Goal: Task Accomplishment & Management: Complete application form

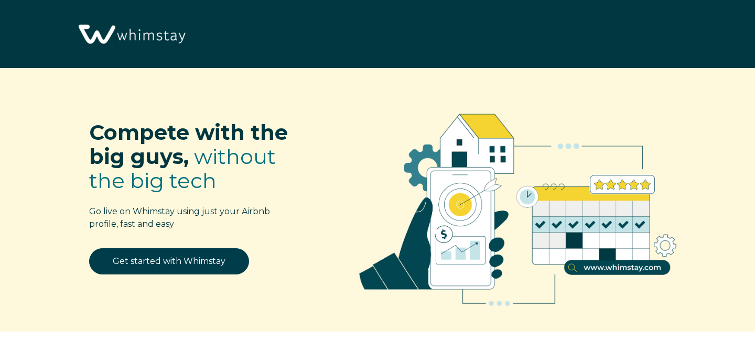
select select "MX"
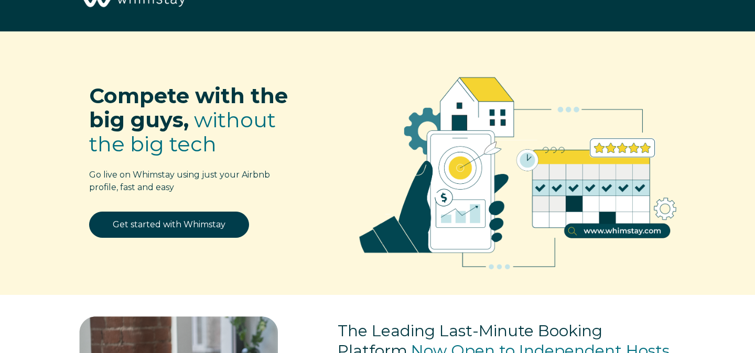
scroll to position [37, 0]
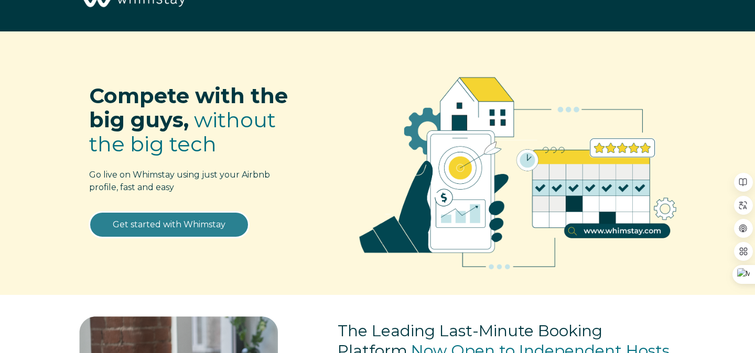
click at [179, 230] on link "Get started with Whimstay" at bounding box center [169, 225] width 160 height 26
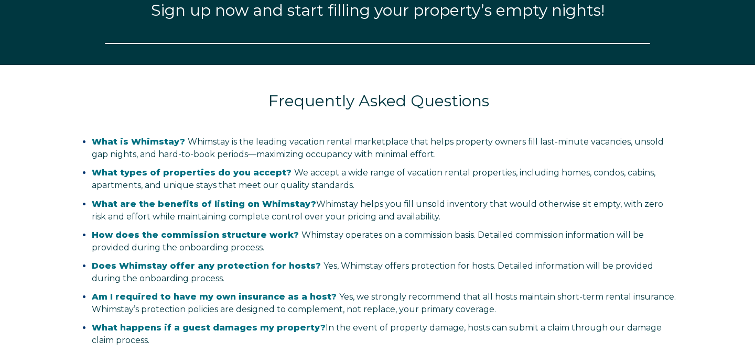
select select "MX"
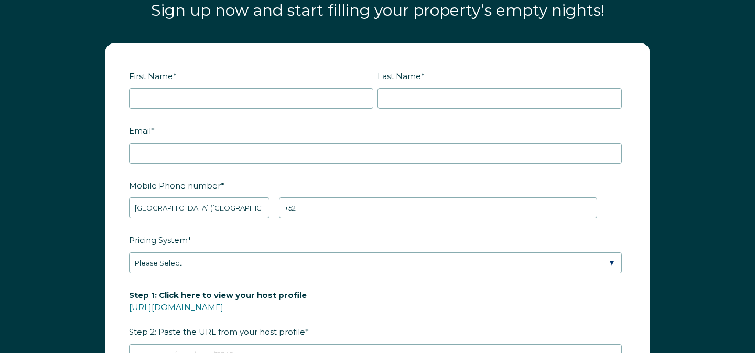
scroll to position [1258, 0]
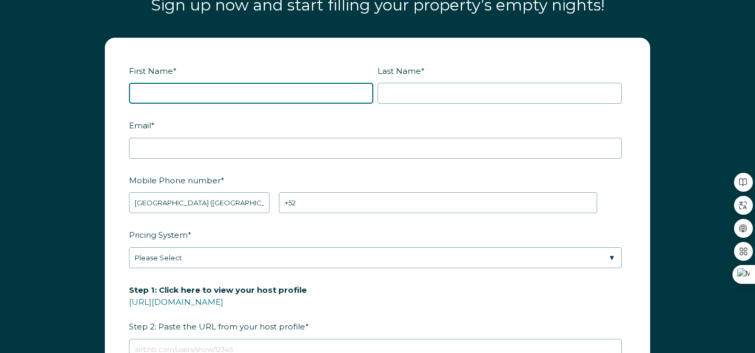
click at [252, 90] on input "First Name *" at bounding box center [251, 93] width 244 height 21
type input "[PERSON_NAME]"
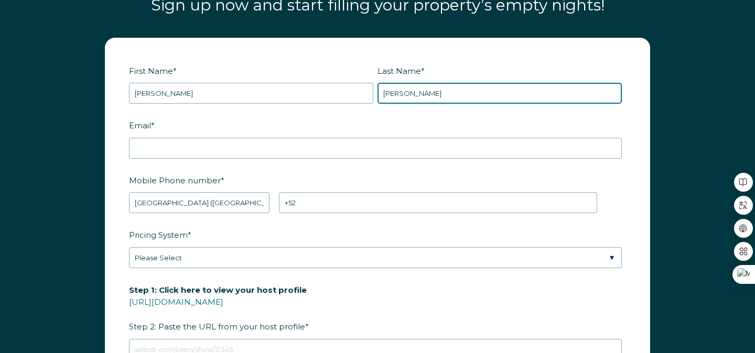
type input "hernandez"
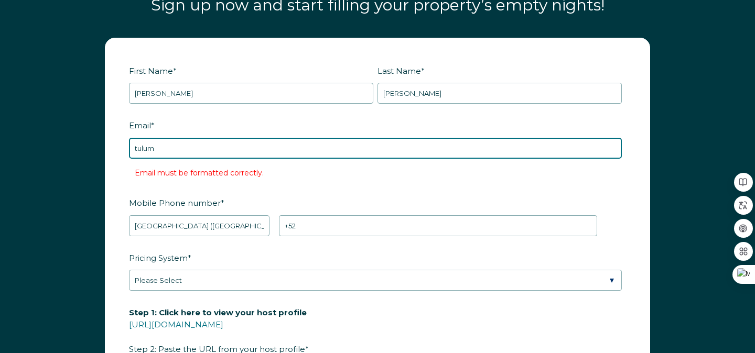
type input "tulumrentals10@gmail.com"
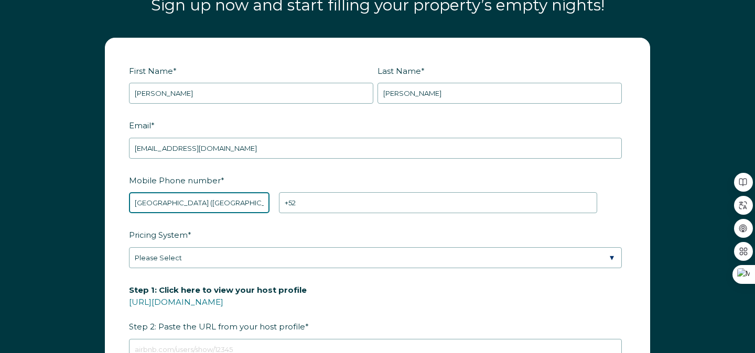
click at [223, 206] on select "* Afghanistan (‫افغانستان‬‎) Albania (Shqipëri) Algeria (‫الجزائر‬‎) American S…" at bounding box center [199, 202] width 141 height 21
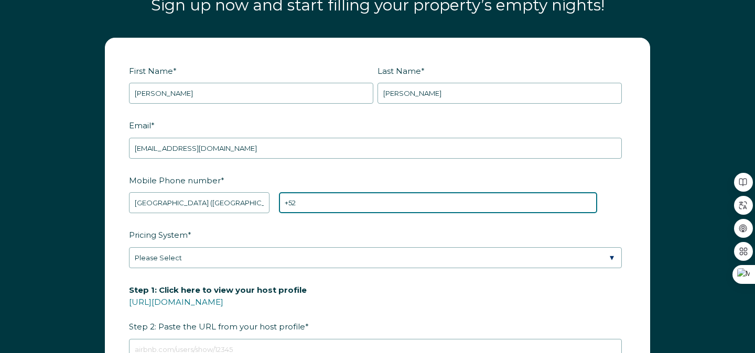
click at [336, 202] on input "+52" at bounding box center [438, 202] width 318 height 21
type input "+52 5539934405"
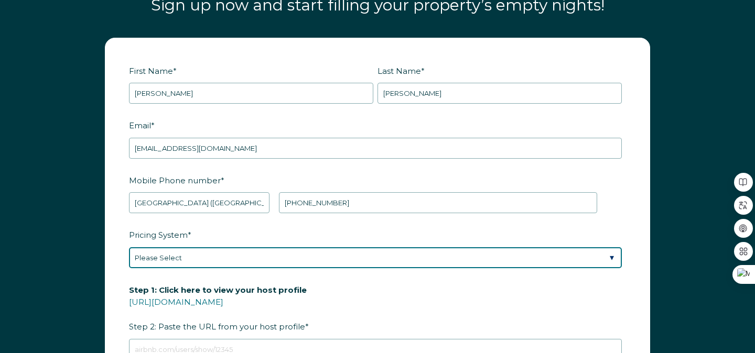
click at [228, 257] on select "Please Select Manual Airbnb Smart Pricing PriceLabs Wheelhouse Beyond Pricing 3…" at bounding box center [375, 258] width 493 height 21
select select "Airbnb Smart Pricing"
click at [129, 248] on select "Please Select Manual Airbnb Smart Pricing PriceLabs Wheelhouse Beyond Pricing 3…" at bounding box center [375, 258] width 493 height 21
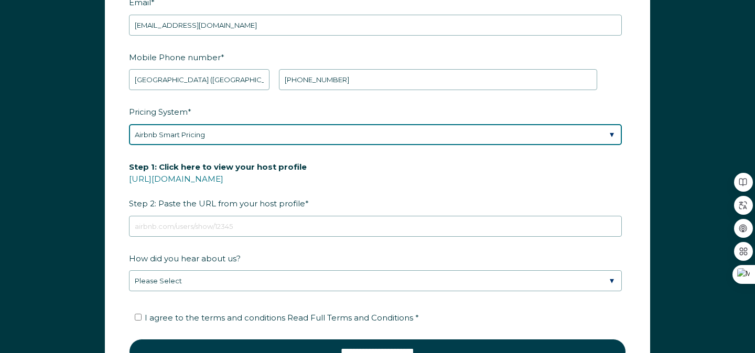
scroll to position [1378, 0]
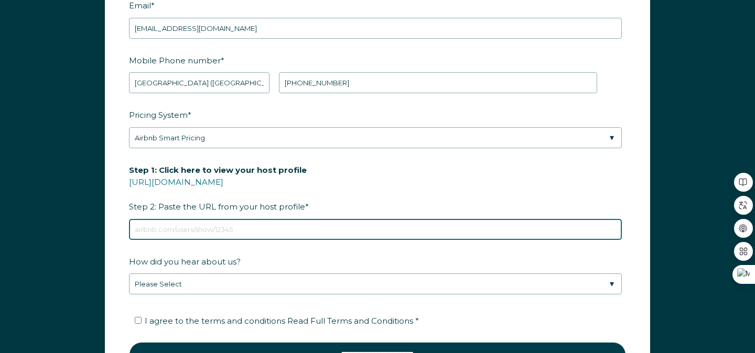
click at [309, 226] on input "Step 1: Click here to view your host profile https://www.airbnb.com/users/show/…" at bounding box center [375, 229] width 493 height 21
click at [282, 233] on input "Step 1: Click here to view your host profile https://www.airbnb.com/users/show/…" at bounding box center [375, 229] width 493 height 21
